Goal: Transaction & Acquisition: Obtain resource

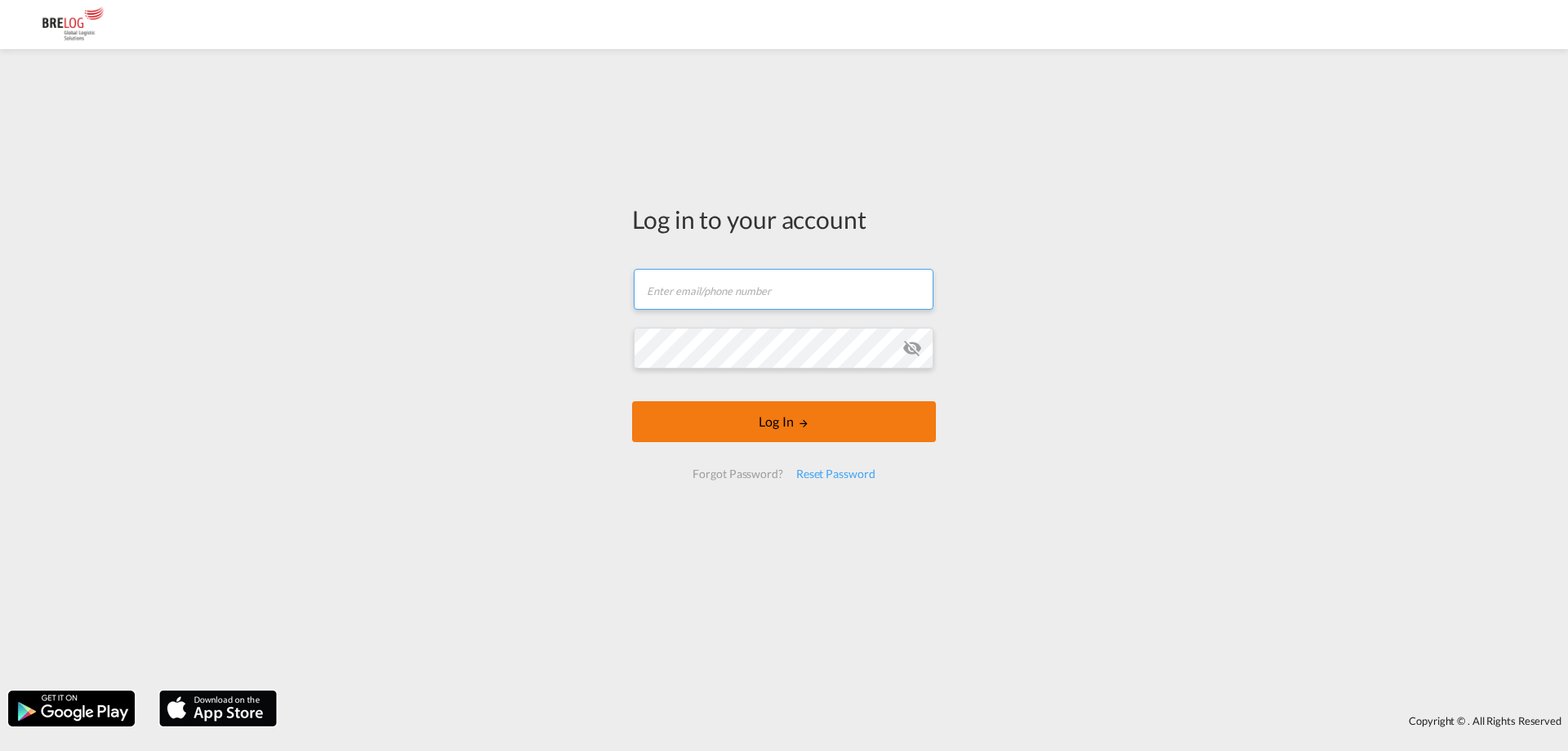
type input "[PERSON_NAME][EMAIL_ADDRESS][DOMAIN_NAME]"
click at [782, 413] on button "Log In" at bounding box center [784, 421] width 304 height 40
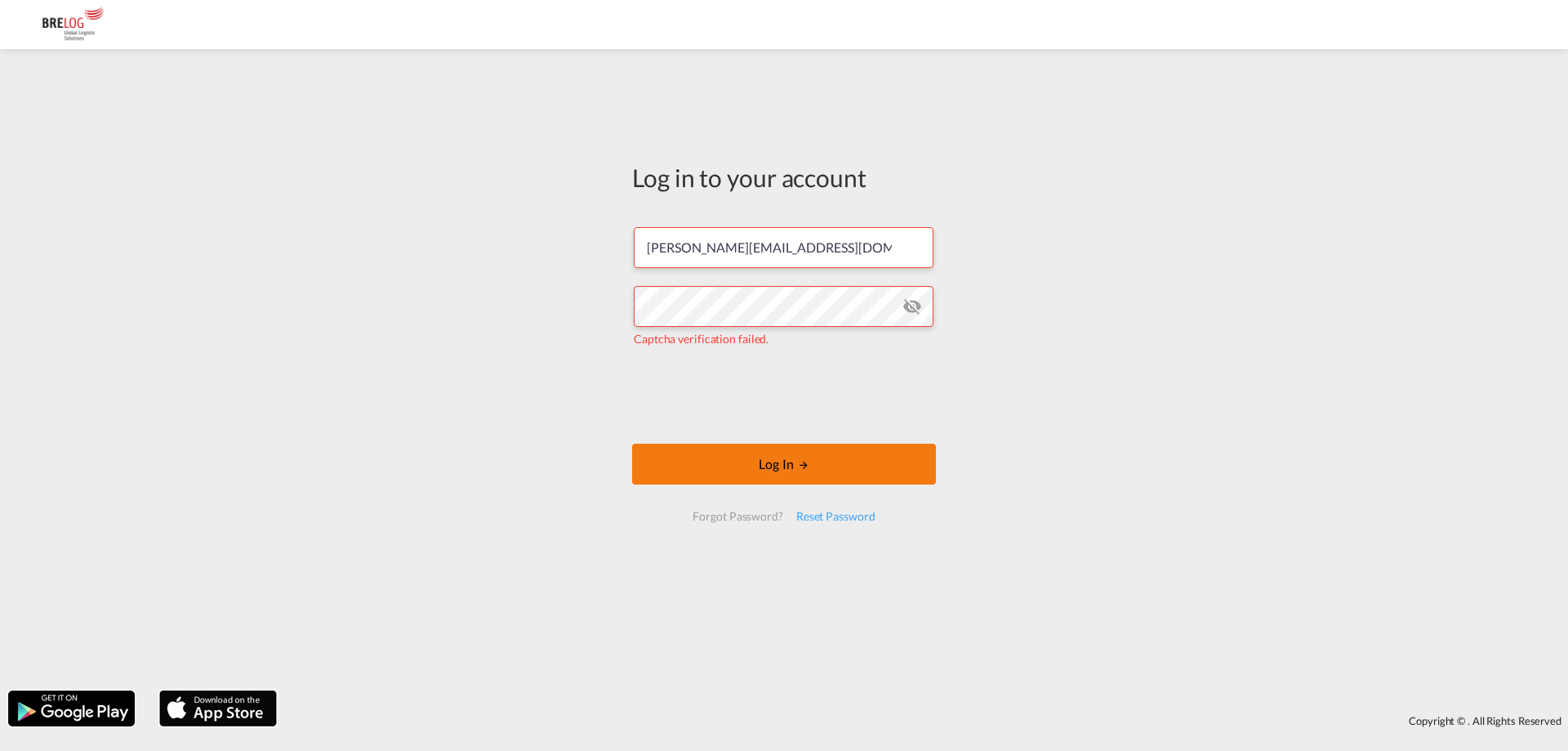
click at [768, 464] on button "Log In" at bounding box center [784, 464] width 304 height 40
click at [780, 463] on button "Log In" at bounding box center [784, 464] width 304 height 40
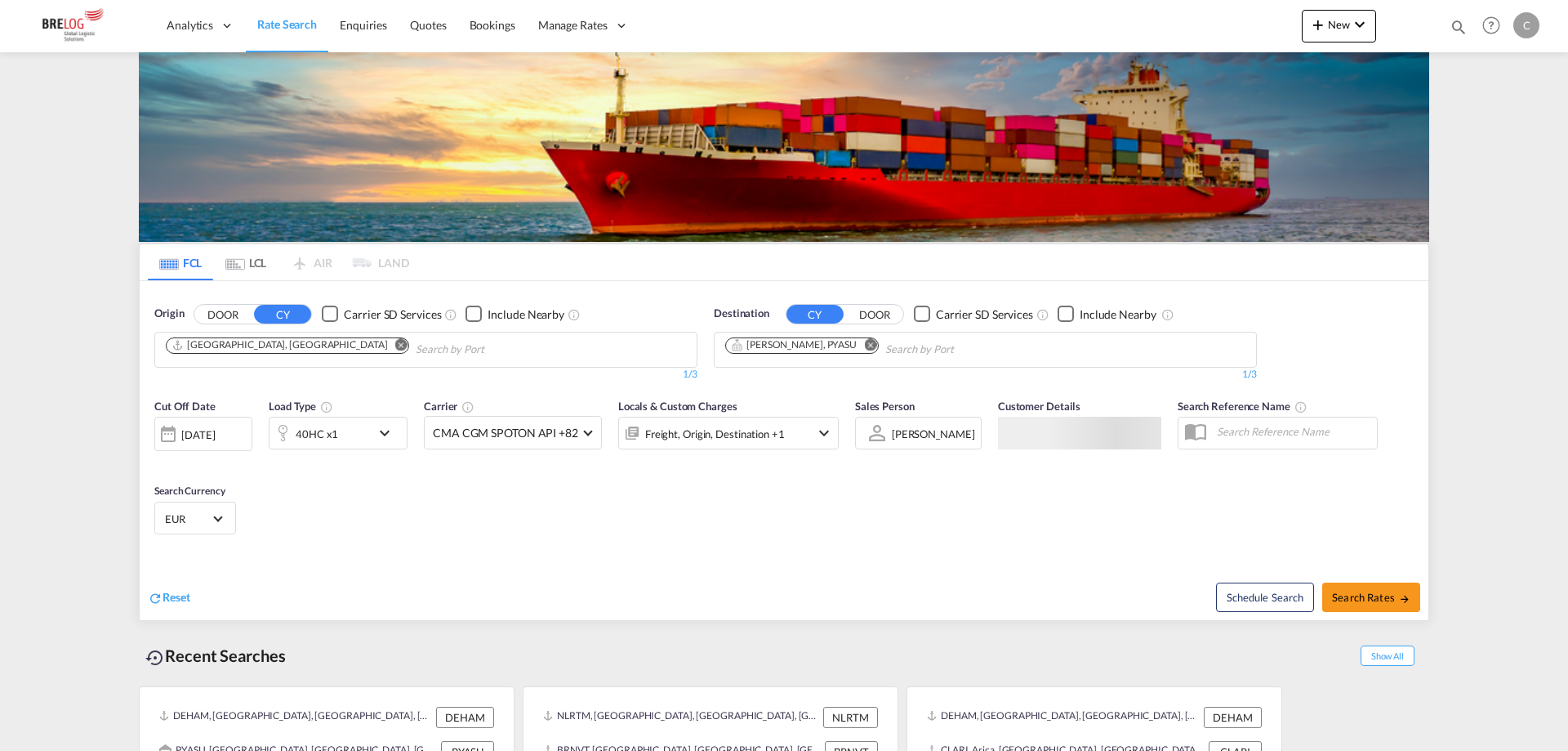
click at [384, 338] on button "Remove" at bounding box center [395, 346] width 24 height 16
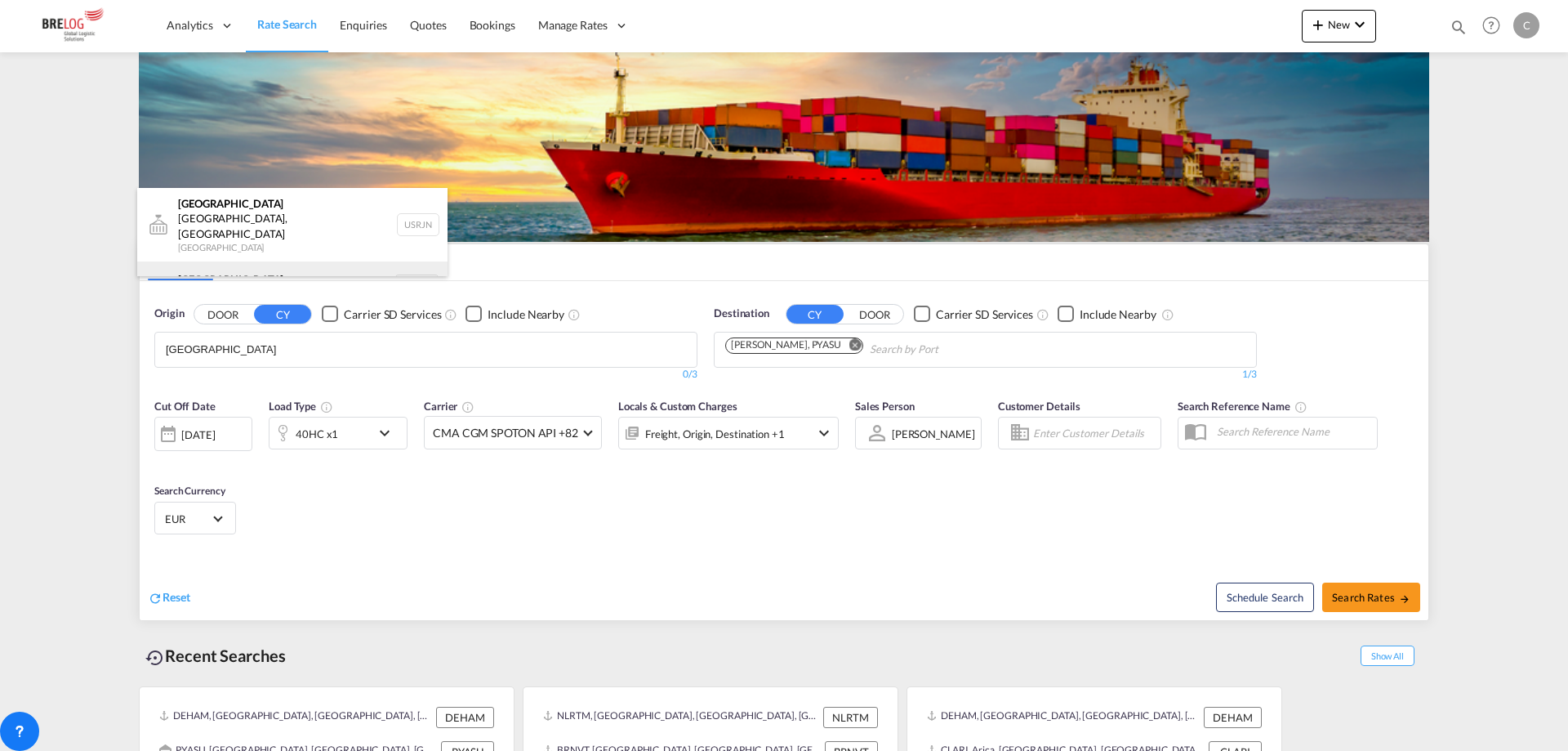
type input "[GEOGRAPHIC_DATA]"
click at [251, 261] on div "[GEOGRAPHIC_DATA] [GEOGRAPHIC_DATA] NLRTM" at bounding box center [292, 285] width 310 height 49
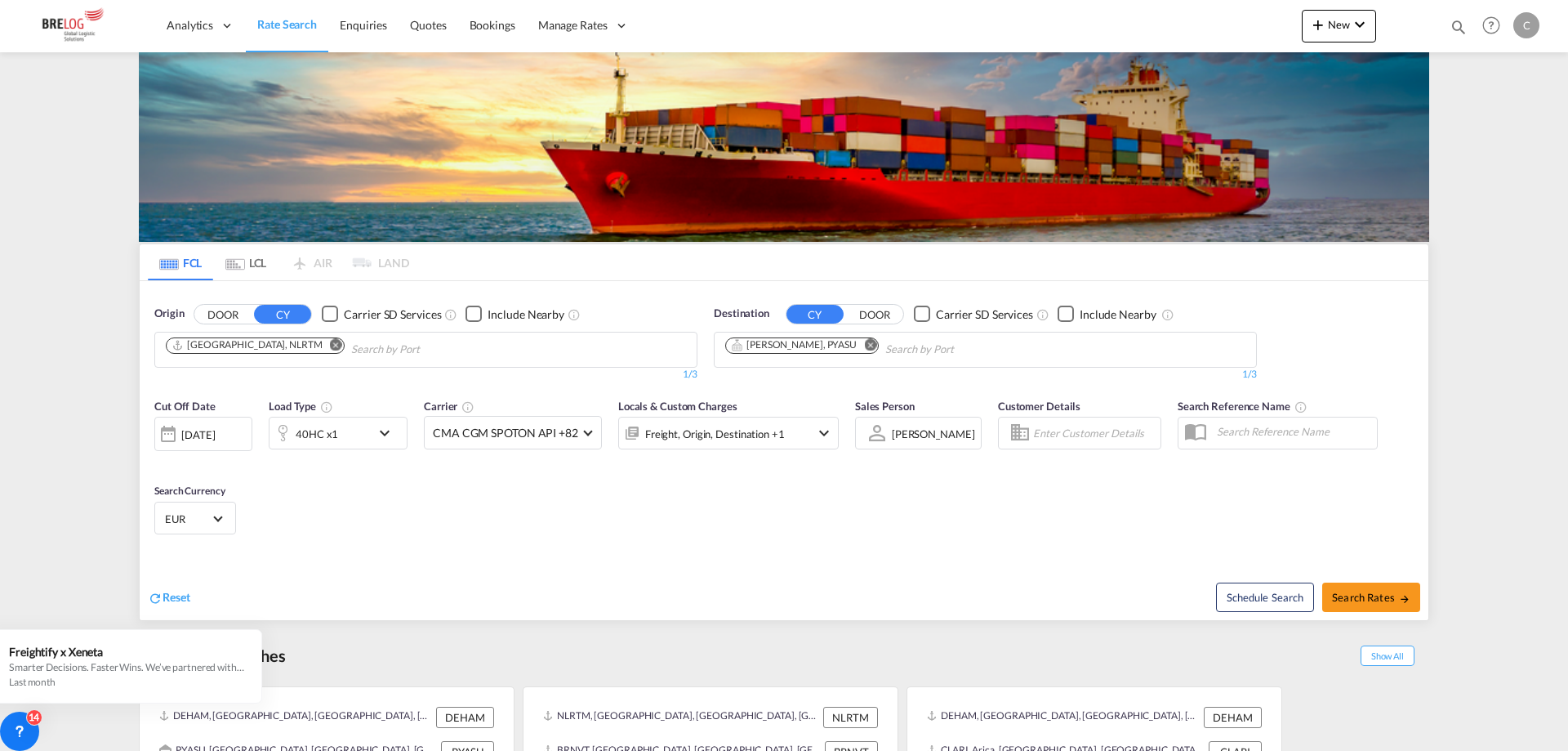
click at [864, 338] on md-icon "Remove" at bounding box center [870, 344] width 13 height 13
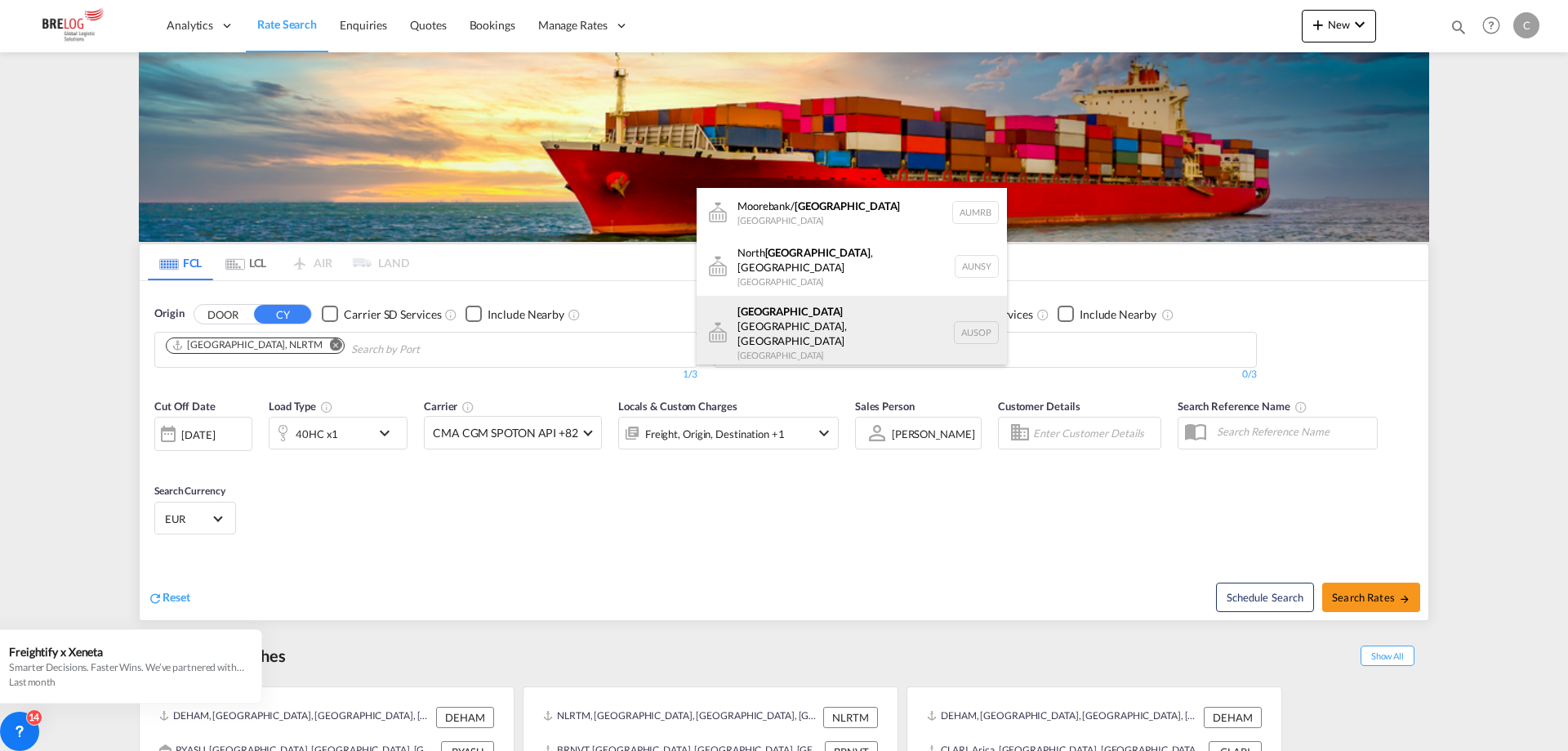
scroll to position [19, 0]
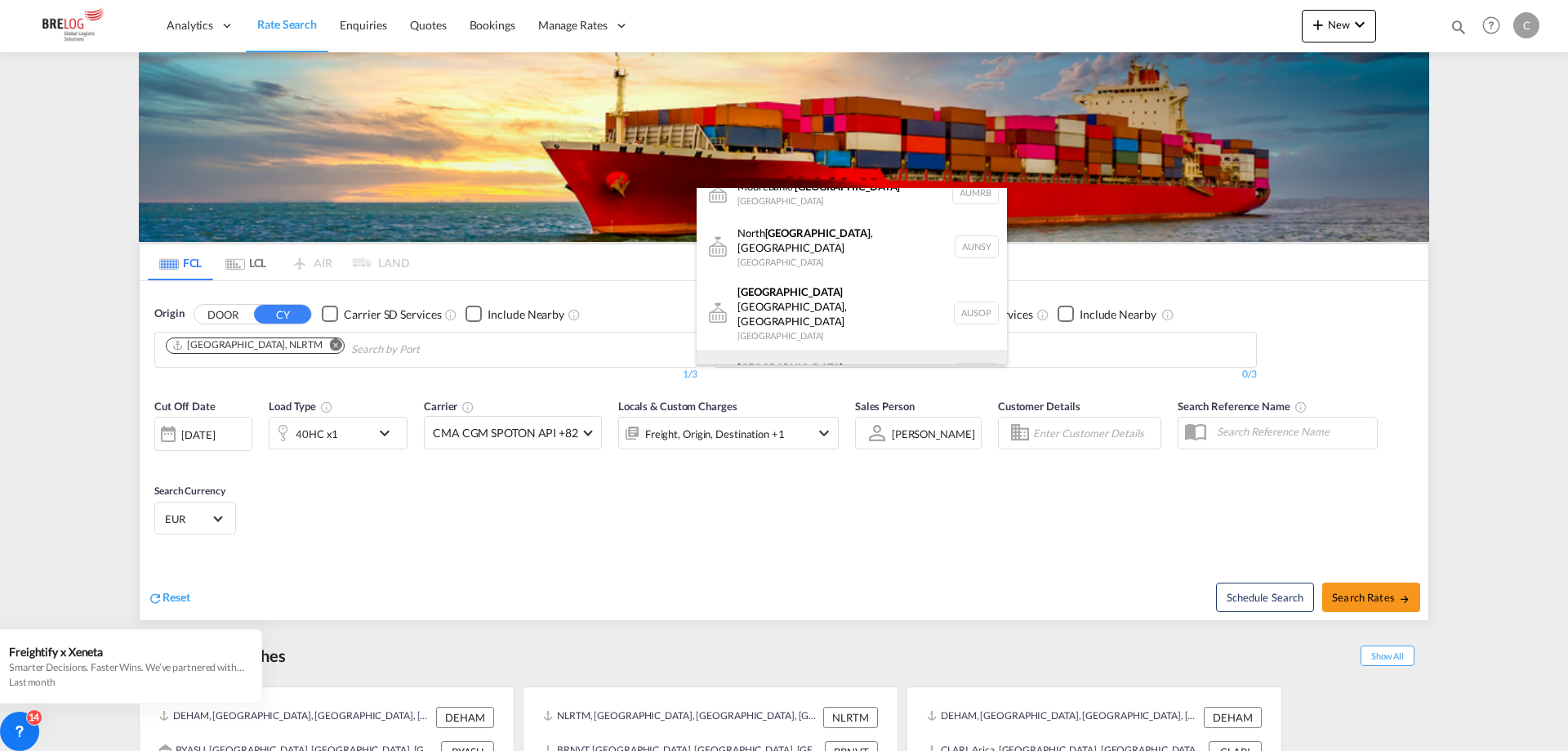
type input "[GEOGRAPHIC_DATA]"
click at [803, 350] on div "[GEOGRAPHIC_DATA] [GEOGRAPHIC_DATA] AUSYD" at bounding box center [852, 374] width 310 height 49
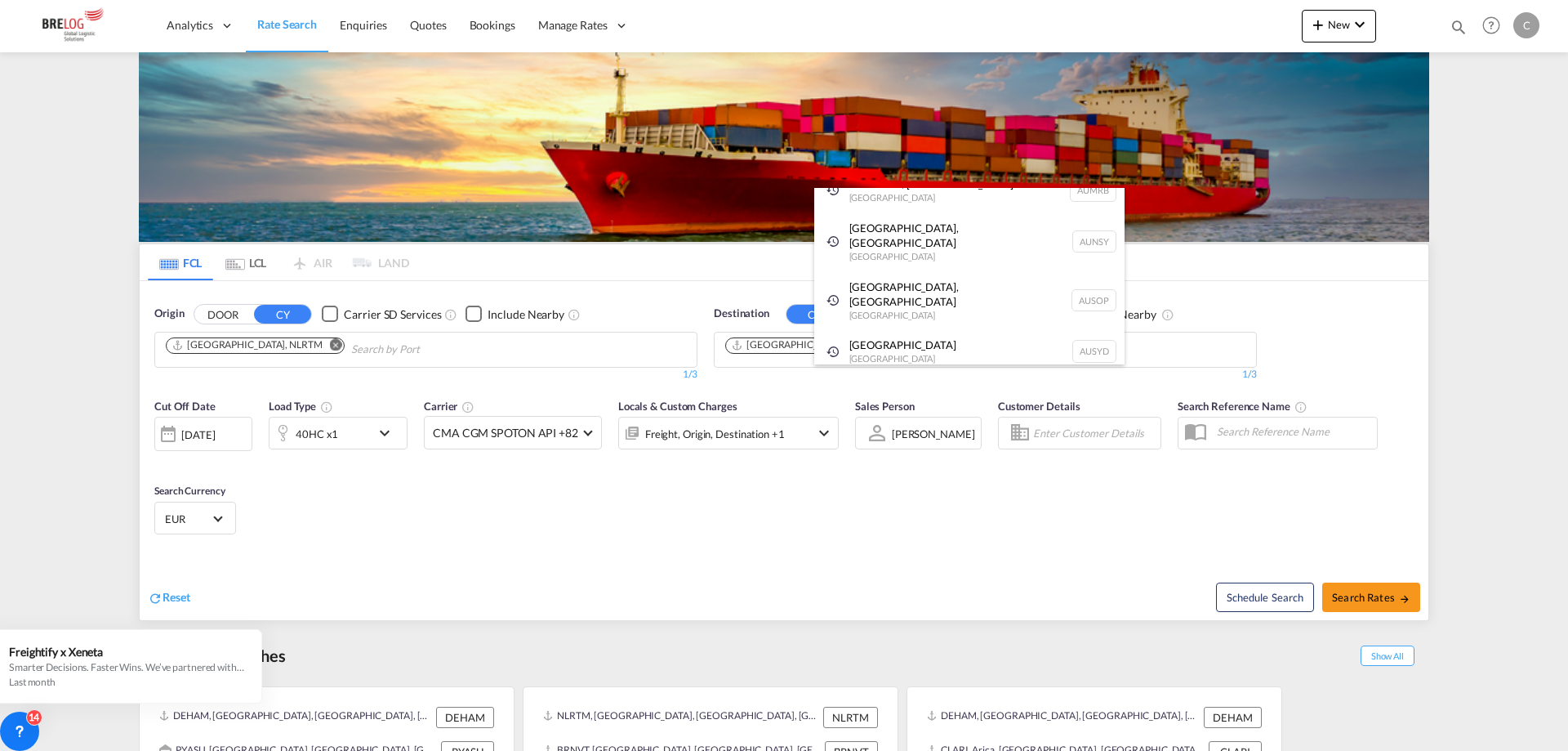
scroll to position [0, 0]
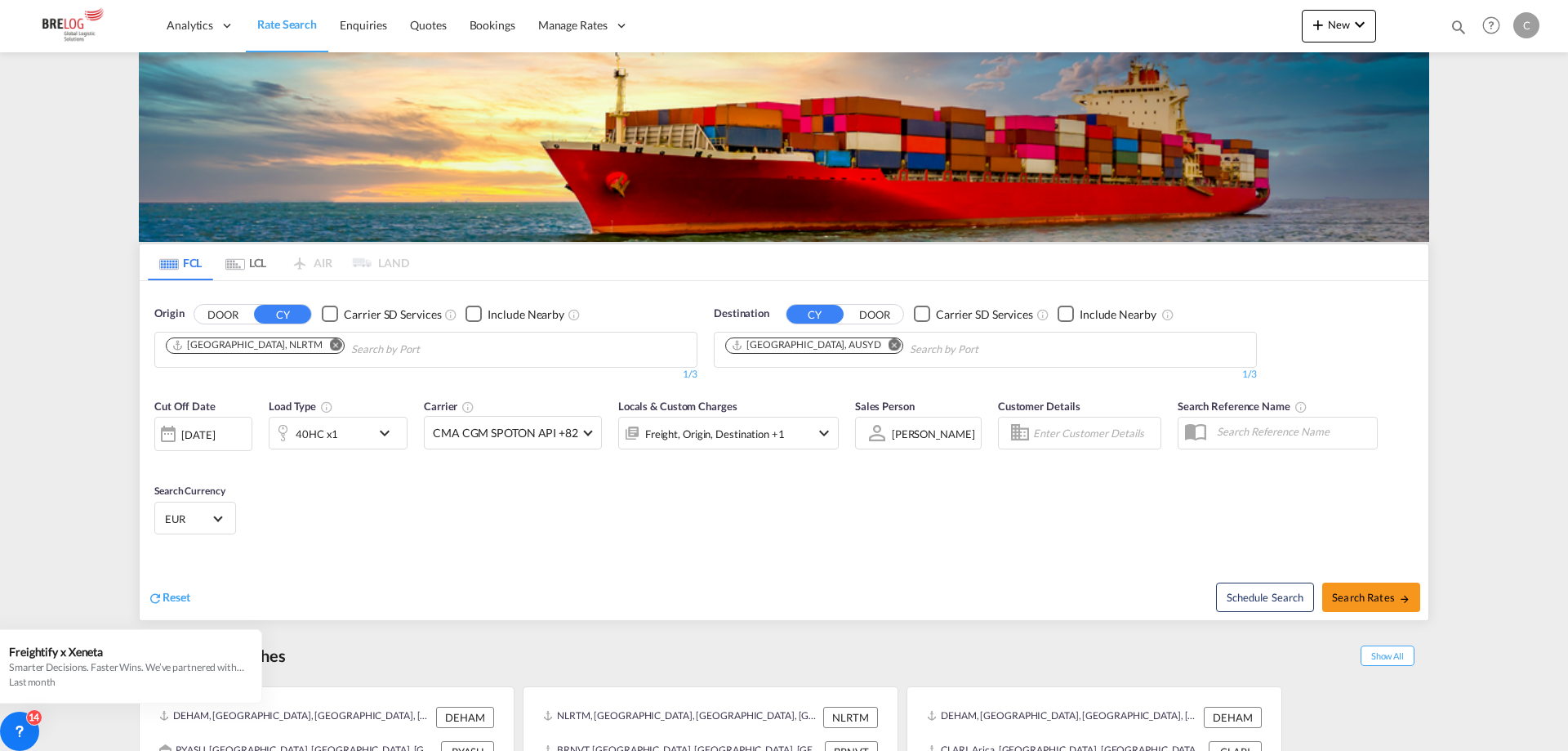
click at [387, 423] on md-icon "icon-chevron-down" at bounding box center [388, 433] width 28 height 19
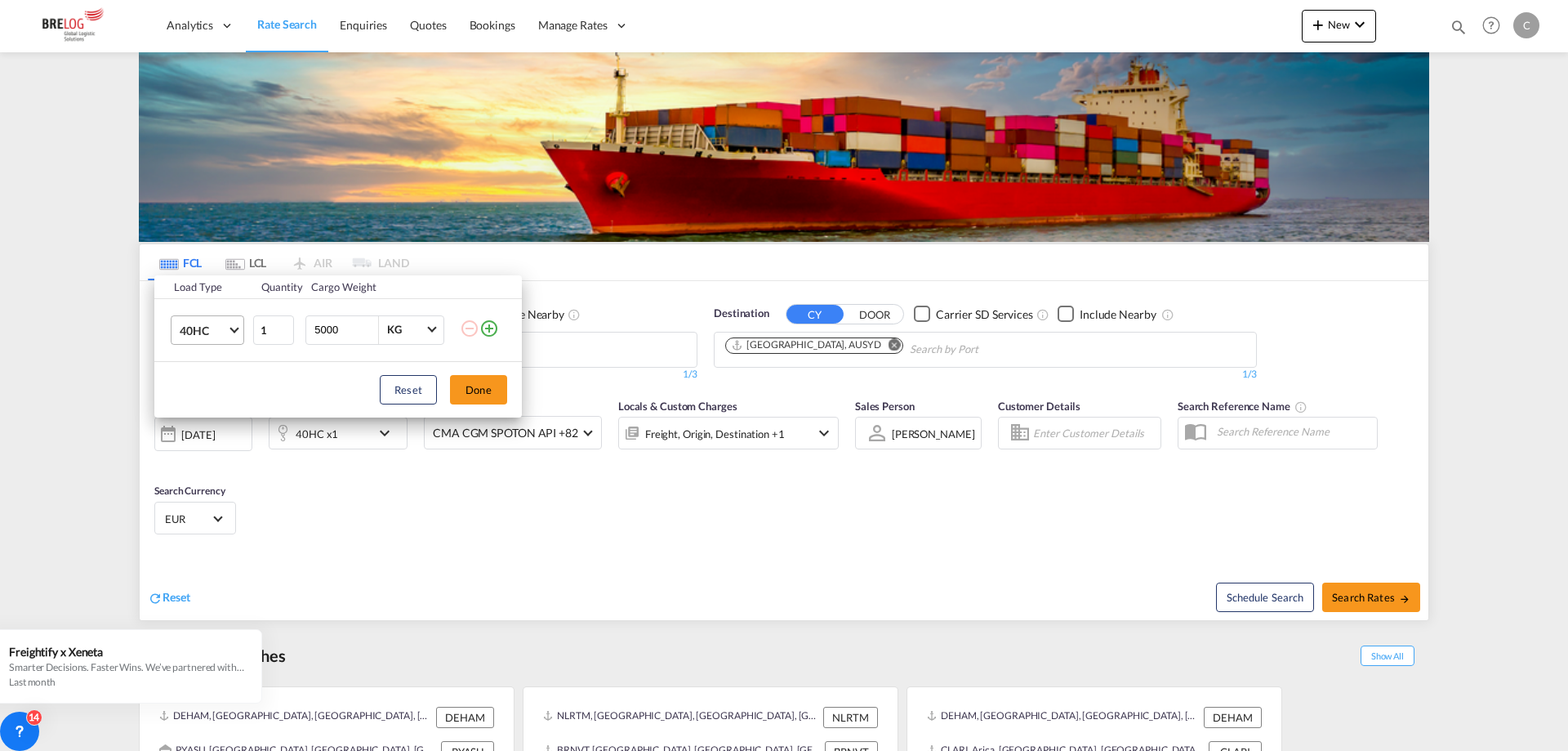
click at [217, 335] on span "40HC" at bounding box center [202, 331] width 47 height 16
click at [207, 262] on md-option "20GP" at bounding box center [222, 252] width 111 height 40
click at [340, 326] on input "5000" at bounding box center [346, 330] width 66 height 28
click at [322, 330] on input "5000" at bounding box center [346, 330] width 66 height 28
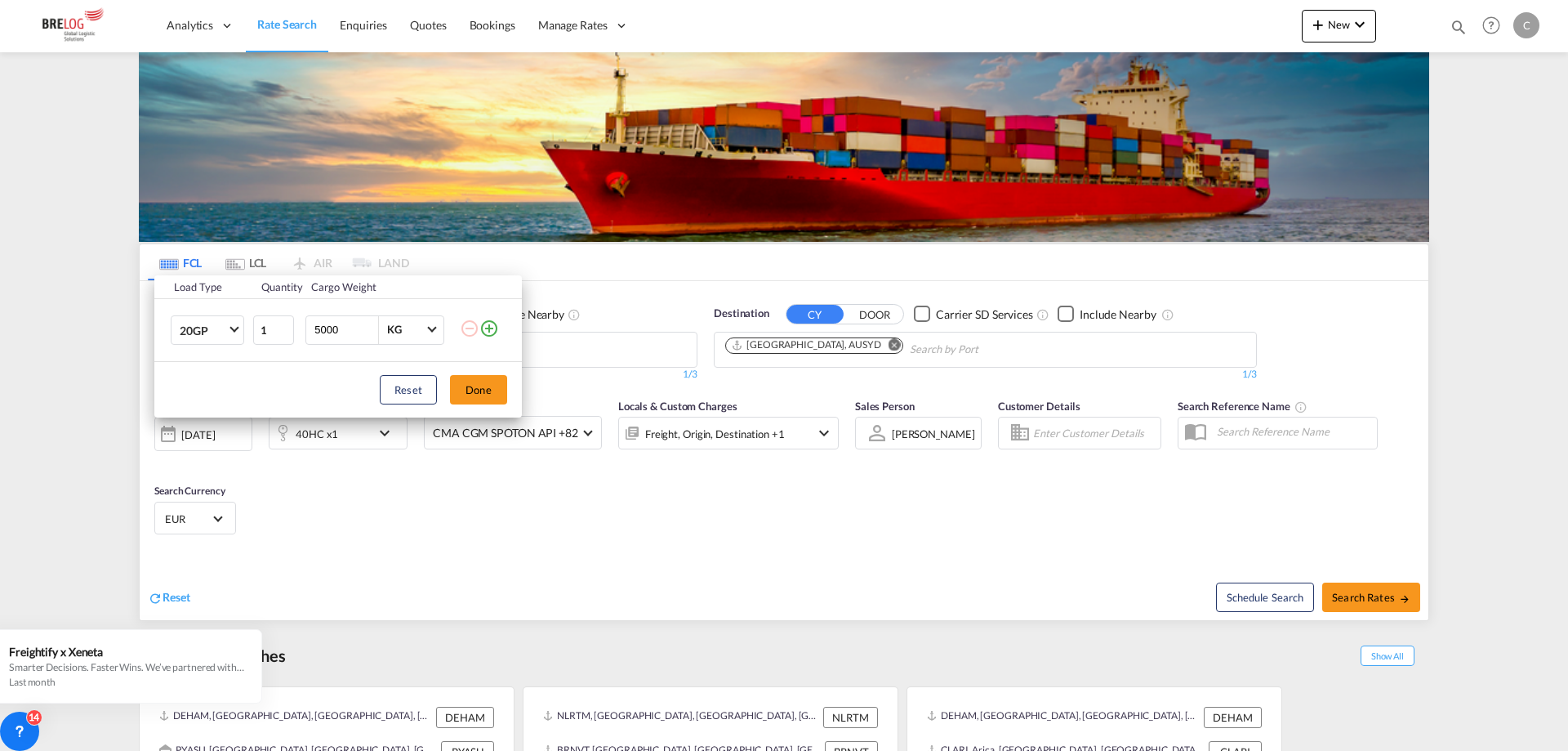
click at [322, 330] on input "5000" at bounding box center [346, 330] width 66 height 28
type input "24000"
click at [477, 391] on button "Done" at bounding box center [478, 389] width 57 height 30
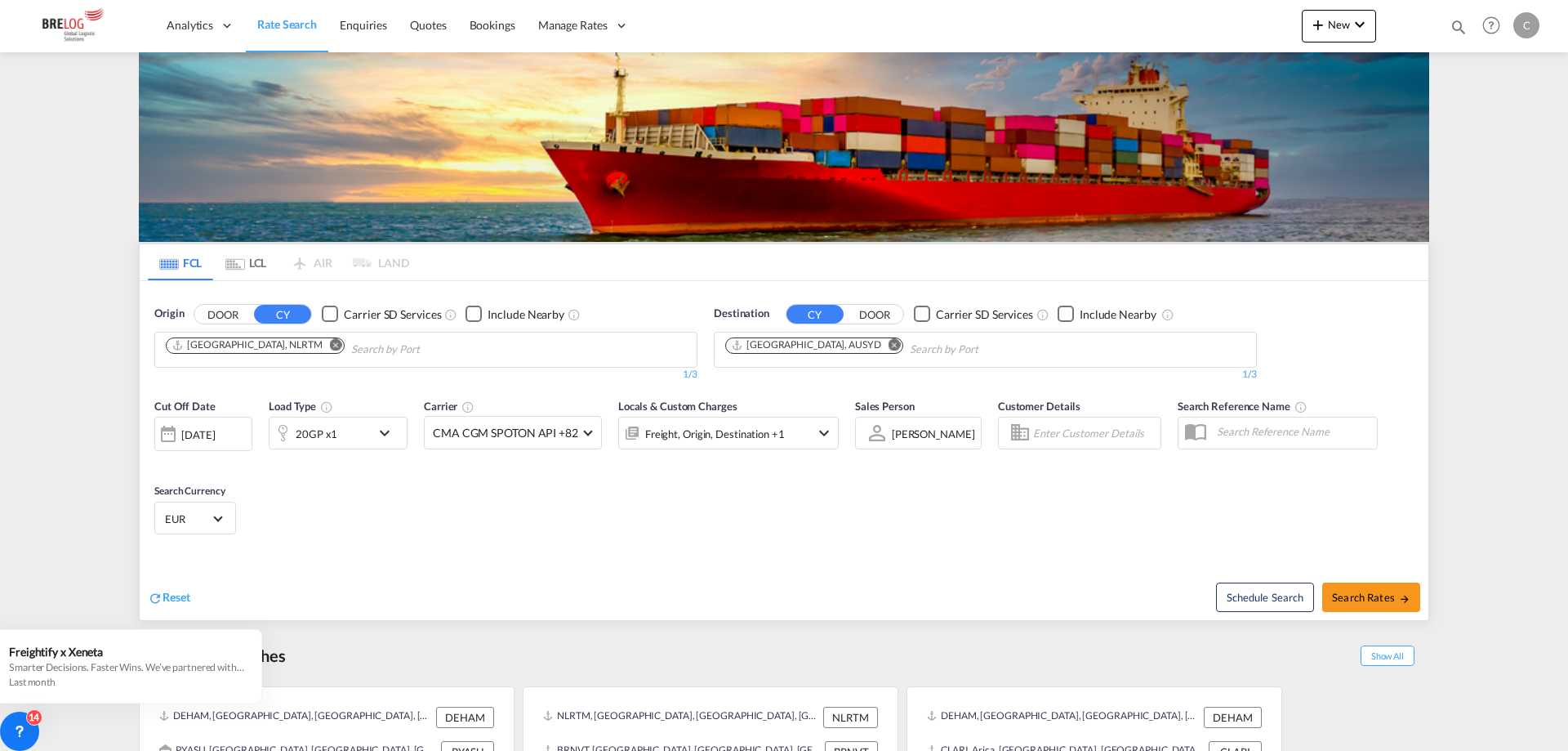
click at [216, 416] on div "[DATE]" at bounding box center [203, 434] width 98 height 35
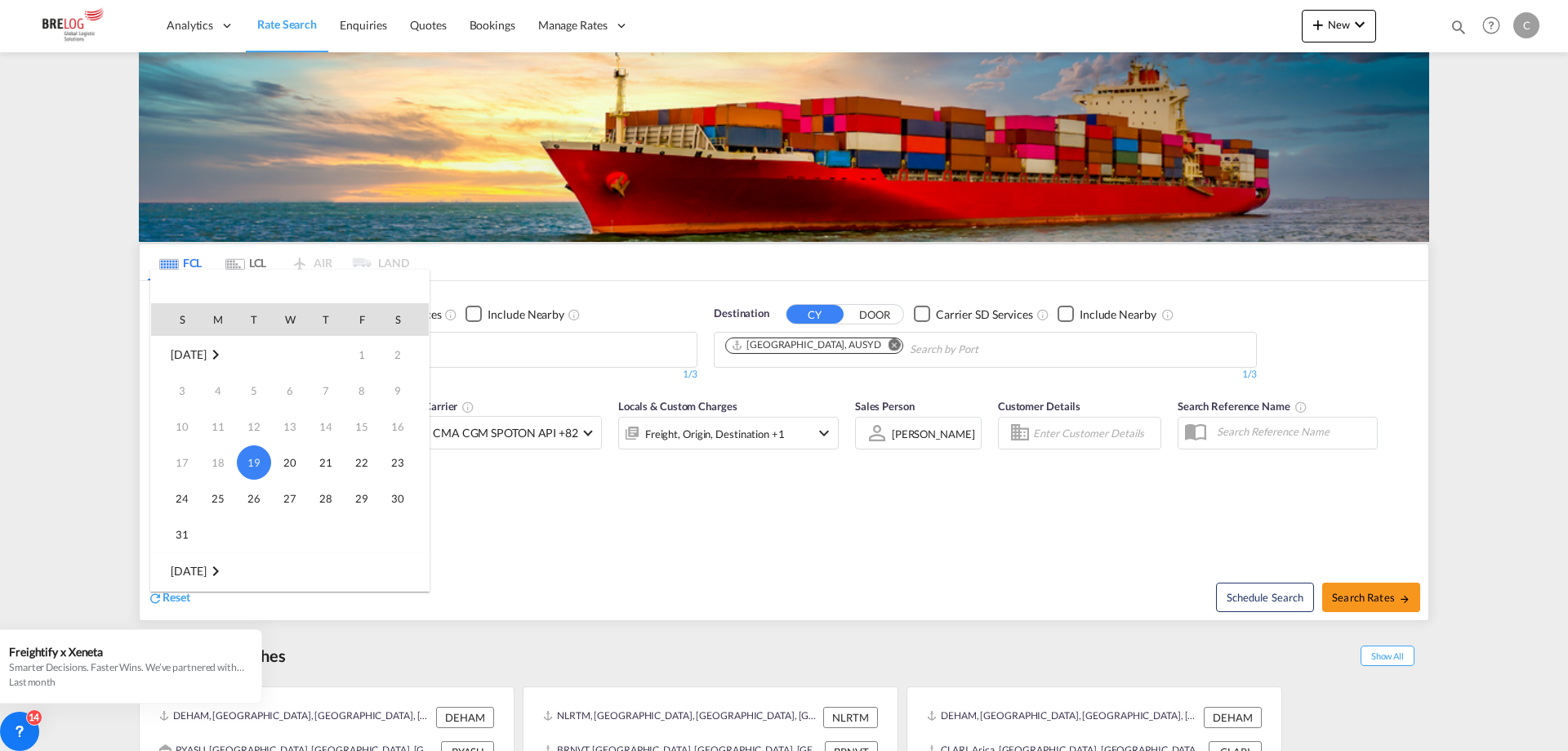
scroll to position [82, 0]
click at [210, 520] on span "1" at bounding box center [218, 525] width 33 height 33
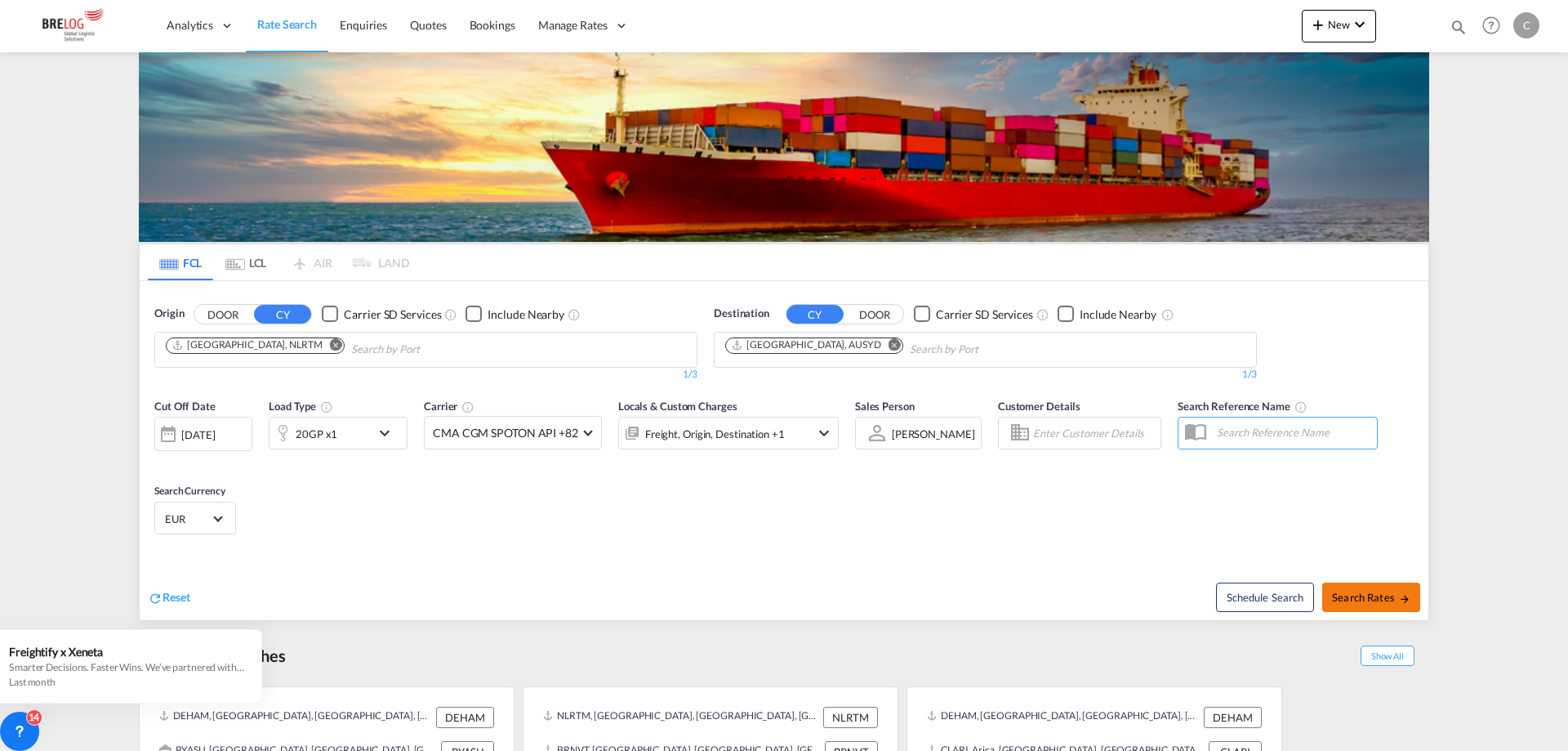
click at [1338, 591] on span "Search Rates" at bounding box center [1370, 598] width 78 height 13
type input "NLRTM to AUSYD / [DATE]"
